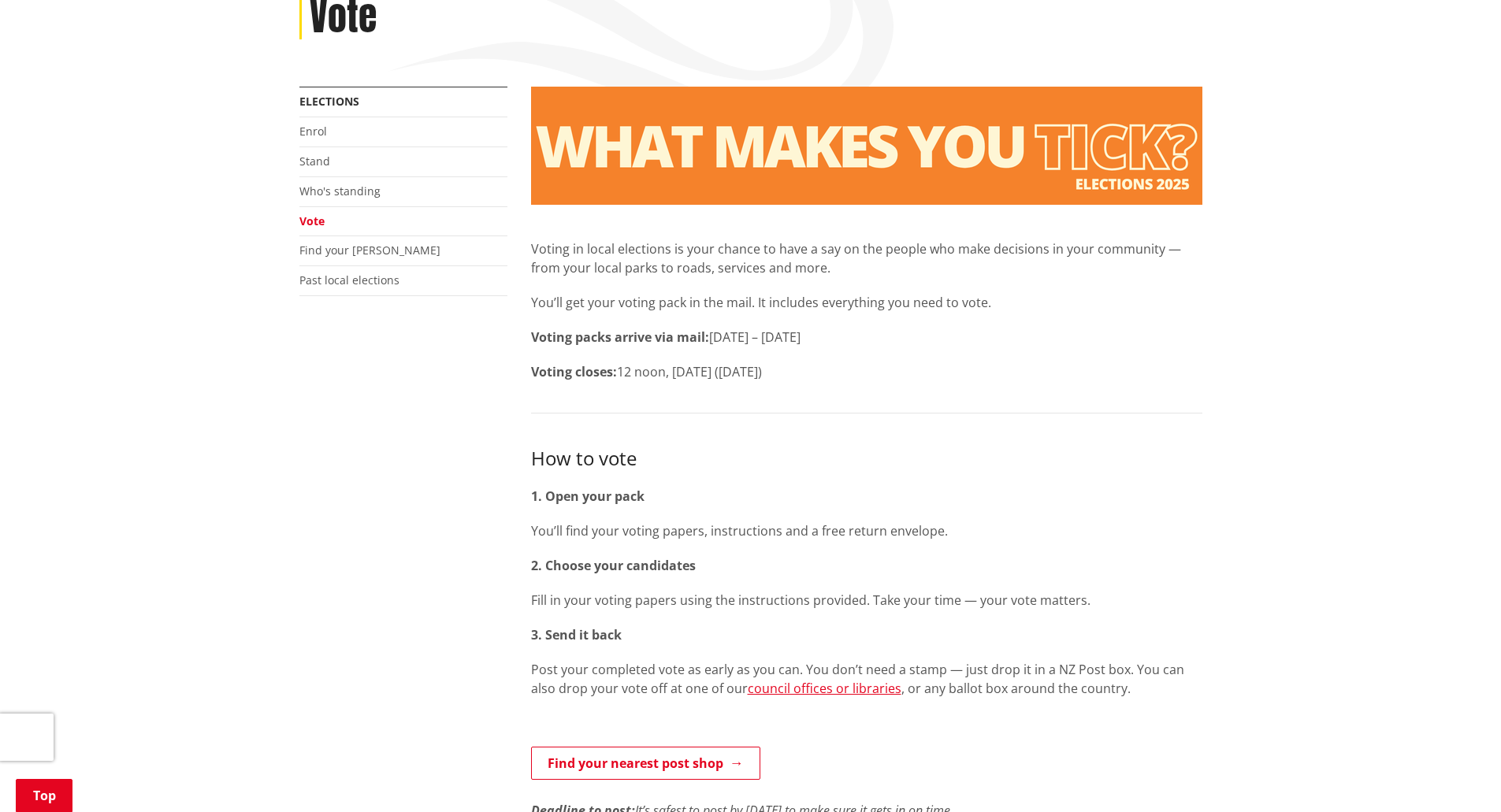
scroll to position [238, 0]
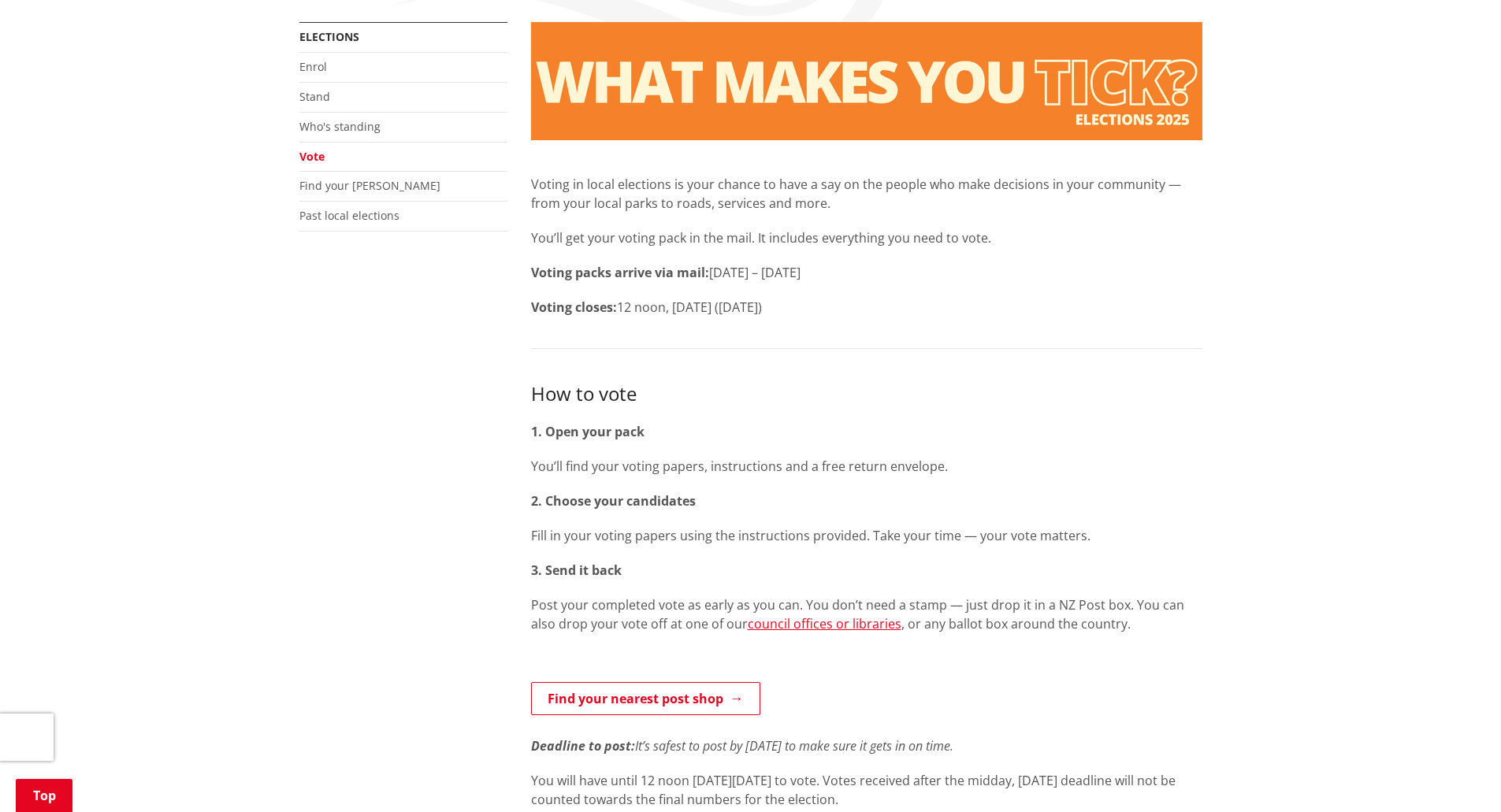
scroll to position [299, 0]
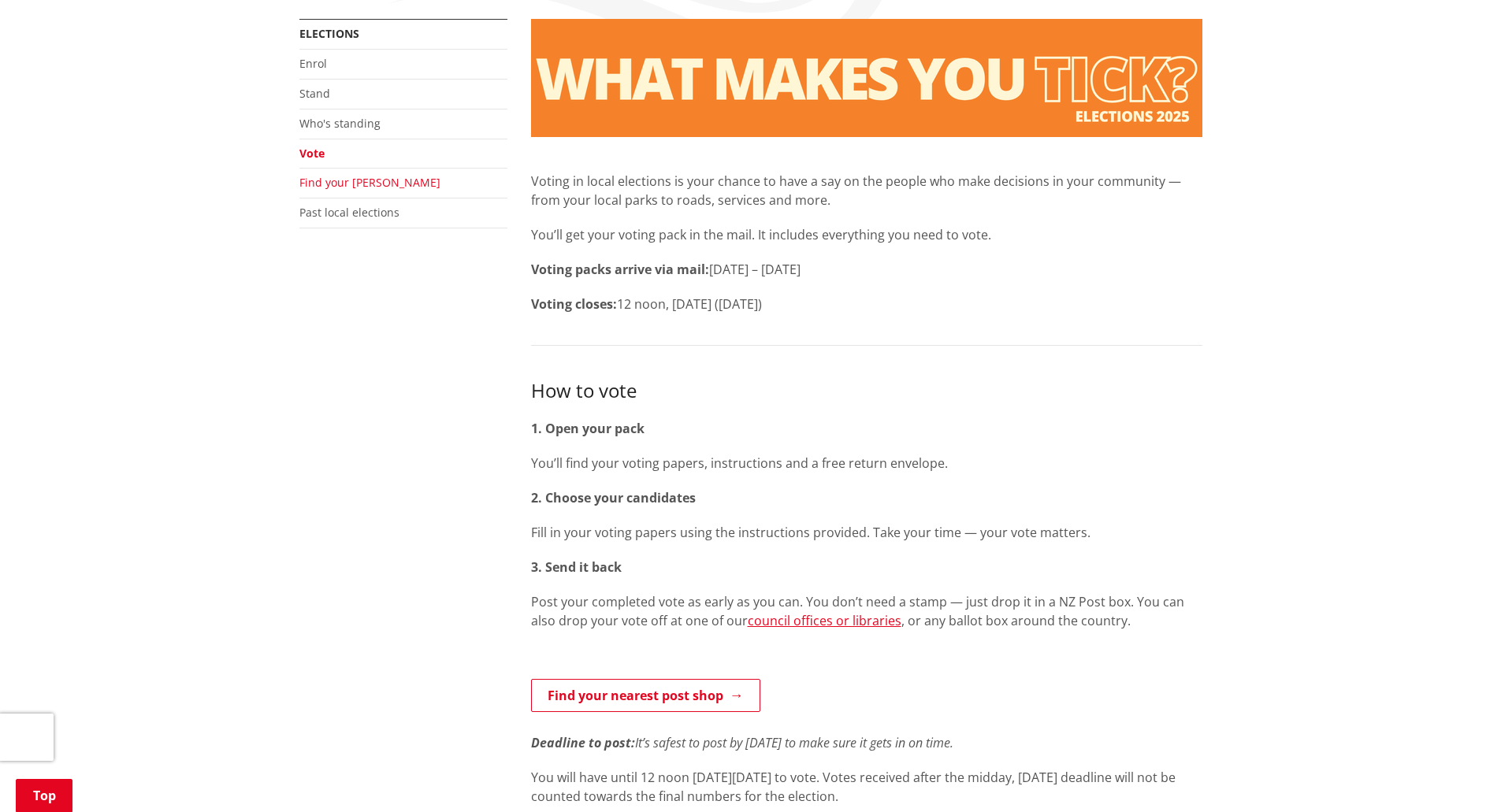
click at [319, 185] on link "Find your ward" at bounding box center [369, 183] width 141 height 15
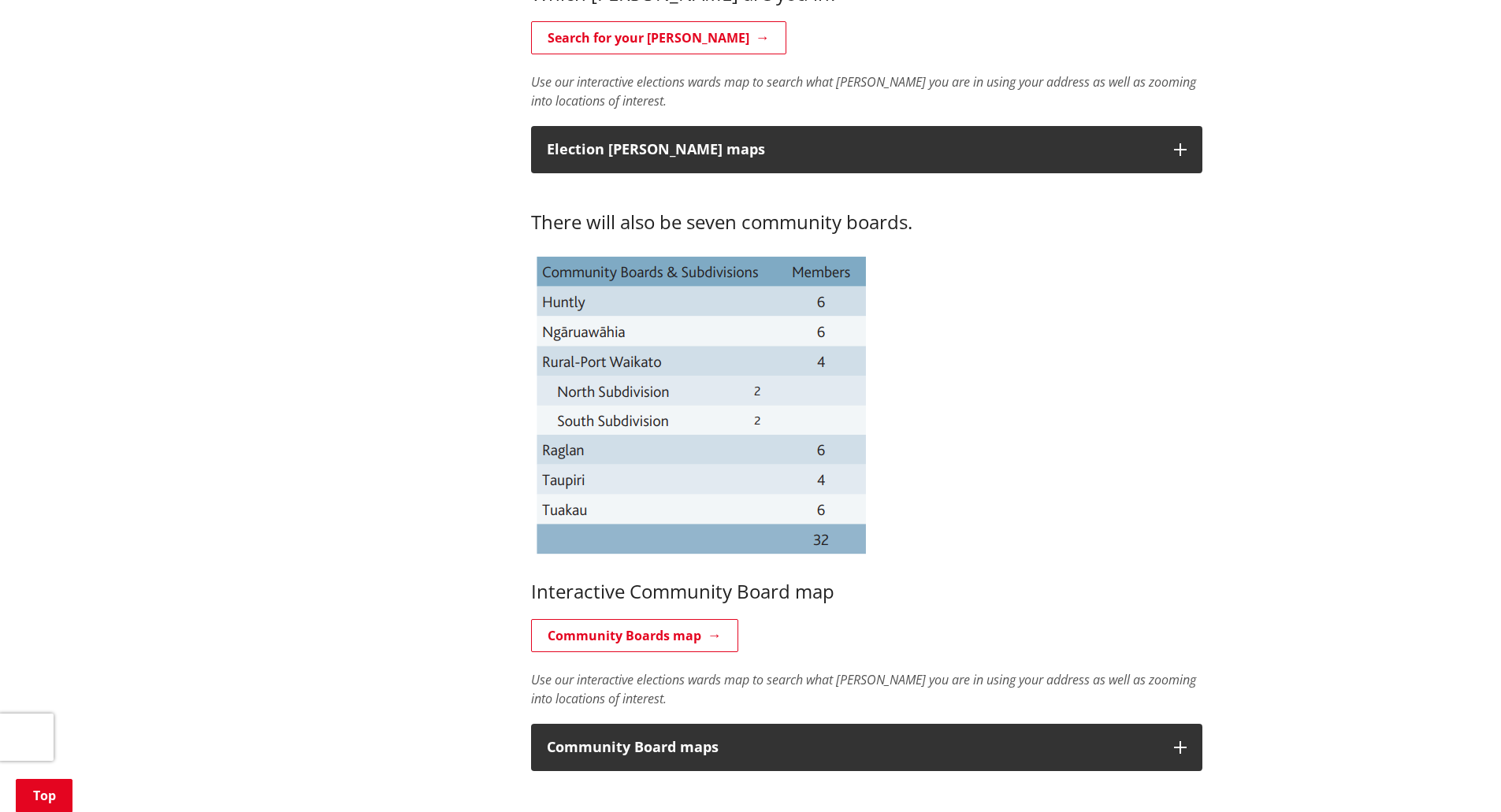
scroll to position [768, 0]
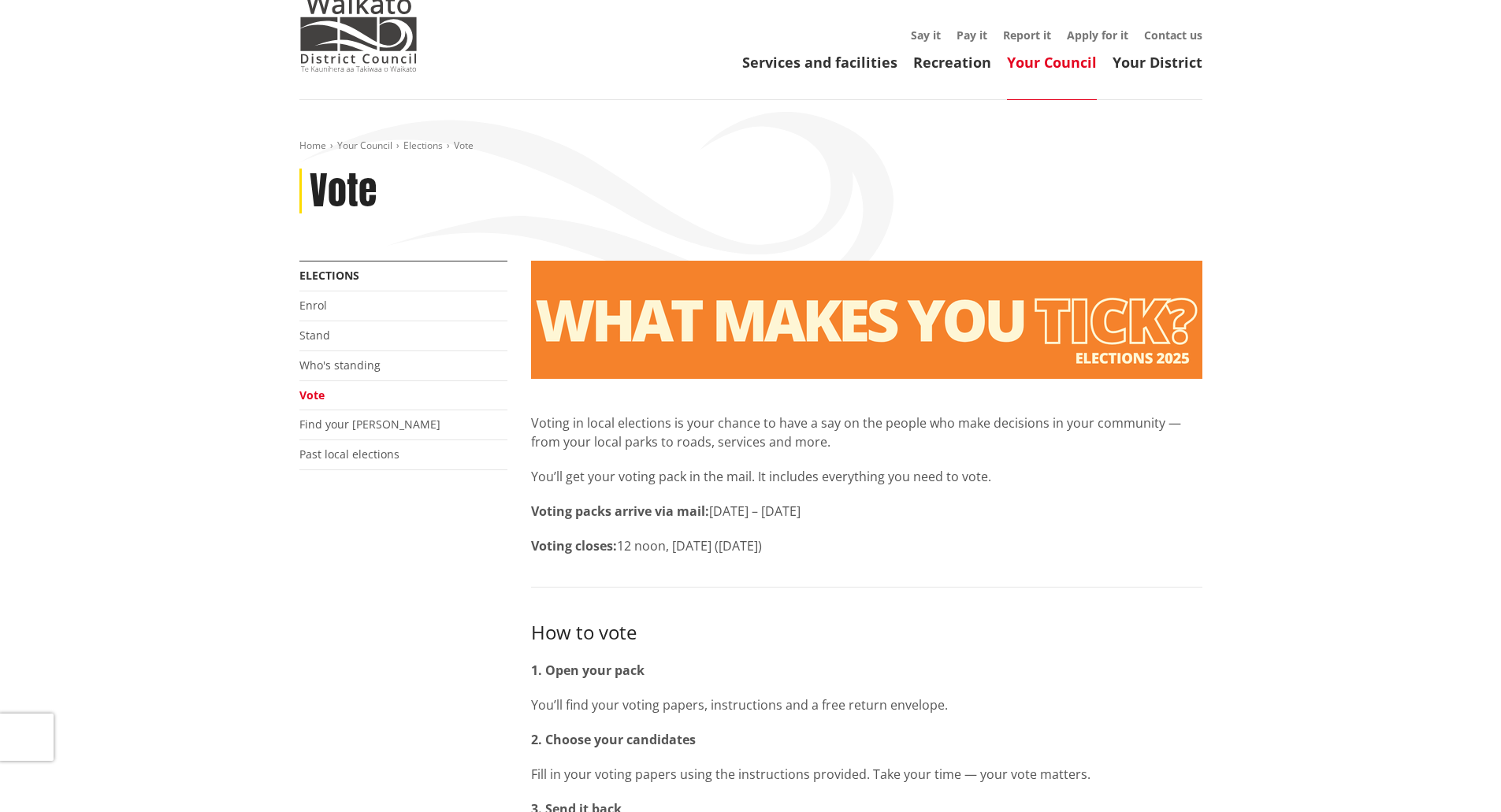
scroll to position [45, 0]
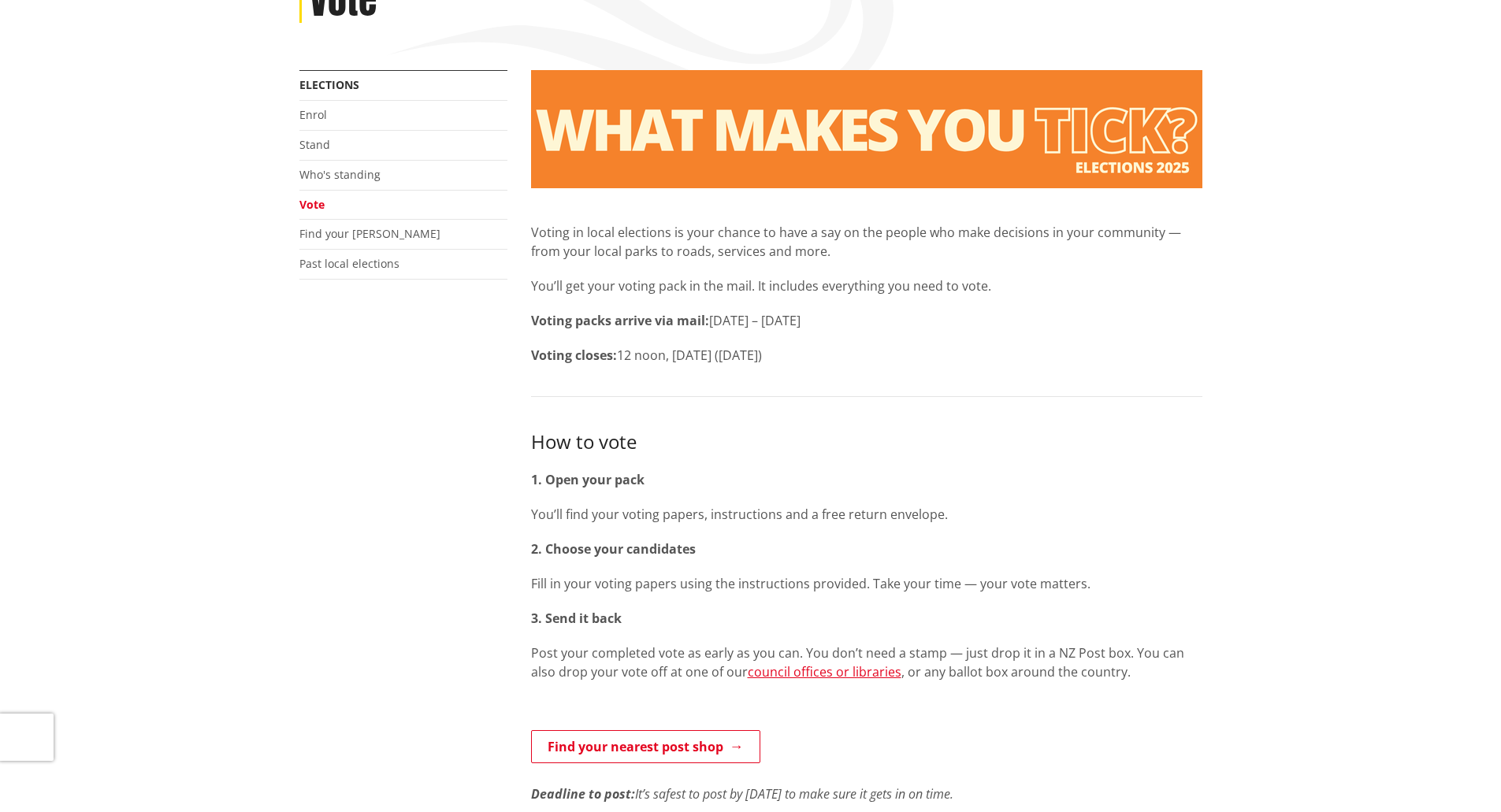
scroll to position [0, 0]
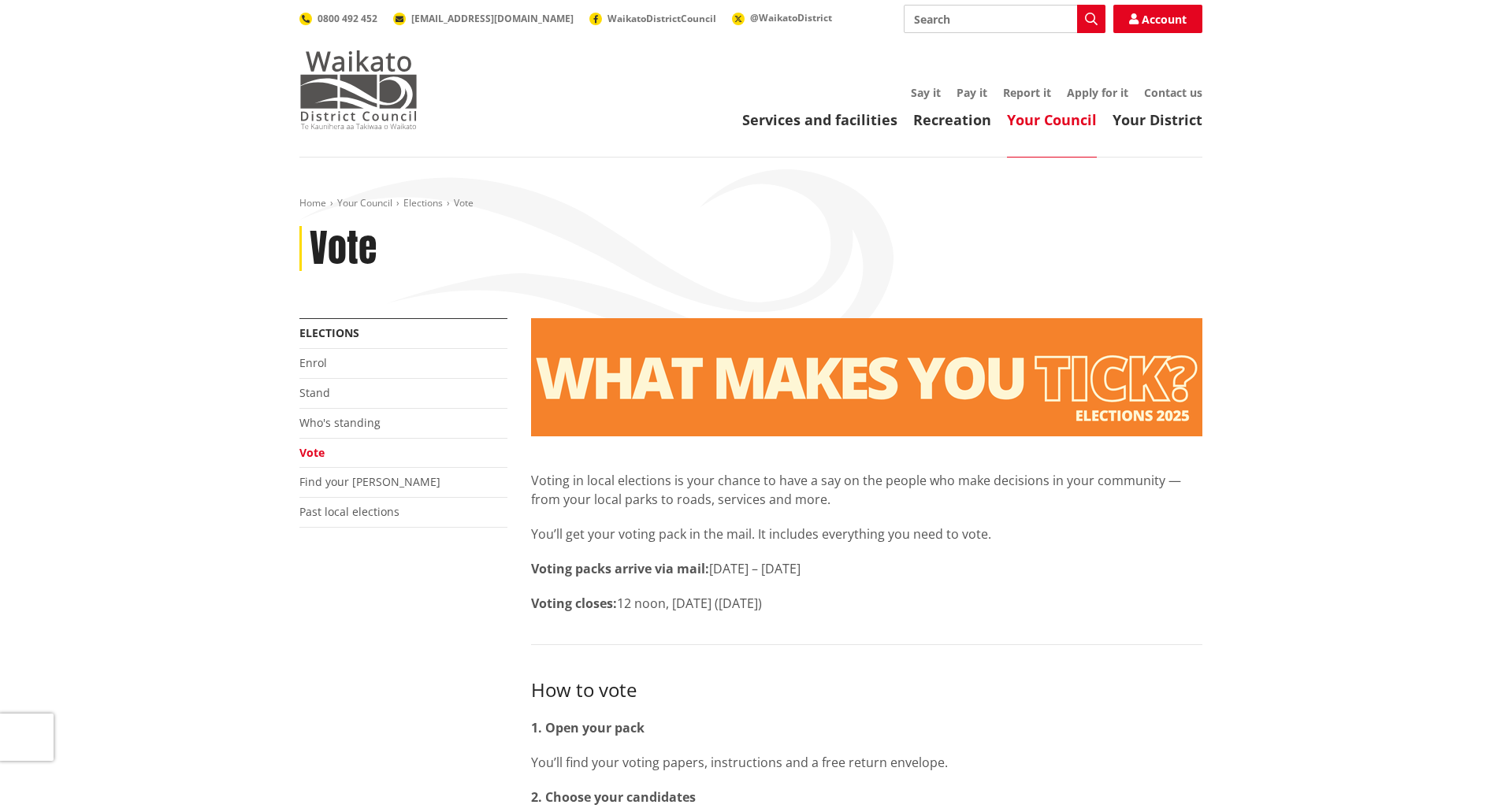
click at [372, 78] on img at bounding box center [358, 90] width 118 height 78
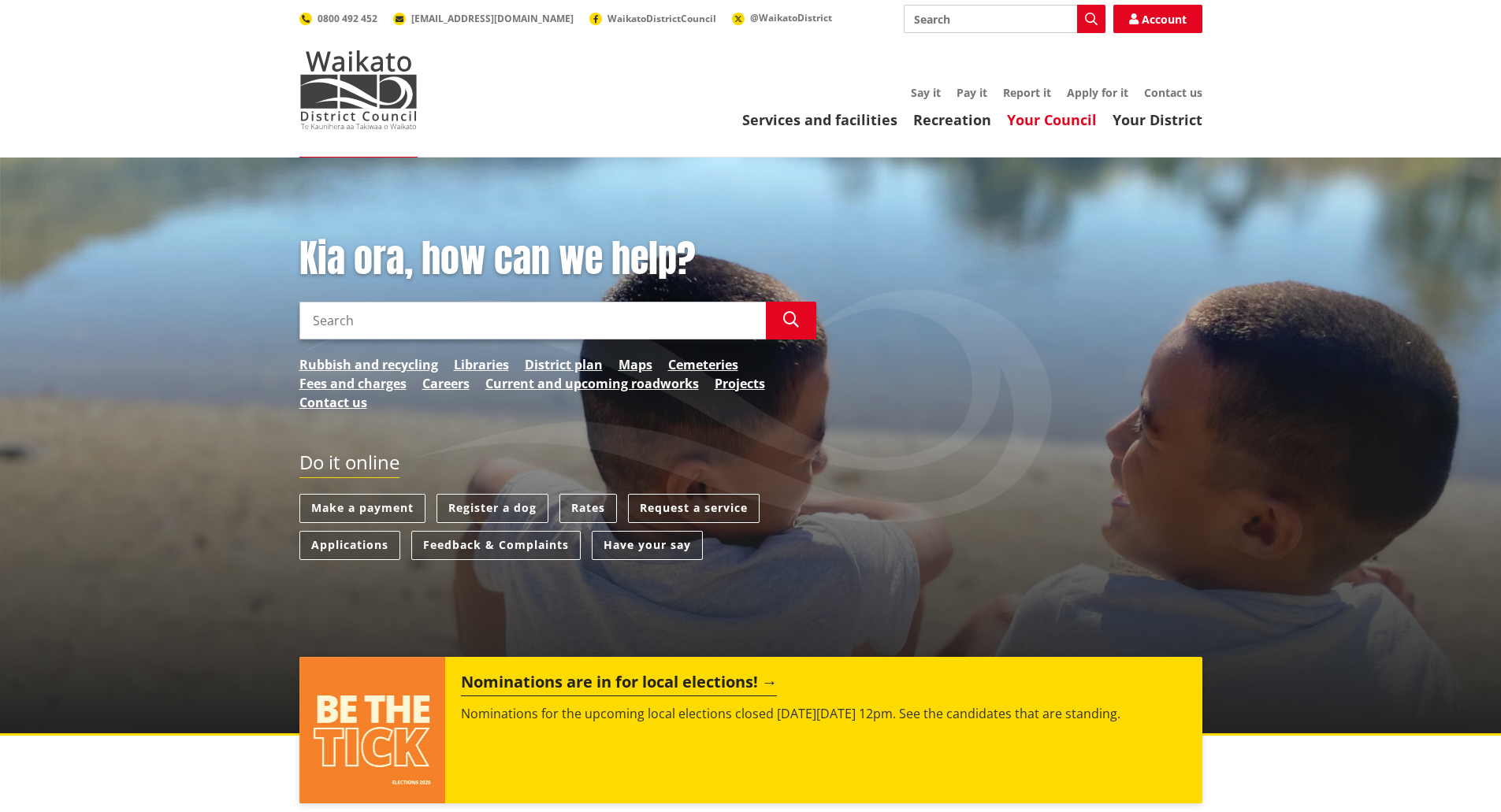
click at [1032, 115] on link "Your Council" at bounding box center [1051, 120] width 90 height 18
click at [109, 543] on div "Kia ora, how can we help? Search Search Rubbish and recycling Libraries Distric…" at bounding box center [750, 447] width 1501 height 579
